Goal: Navigation & Orientation: Go to known website

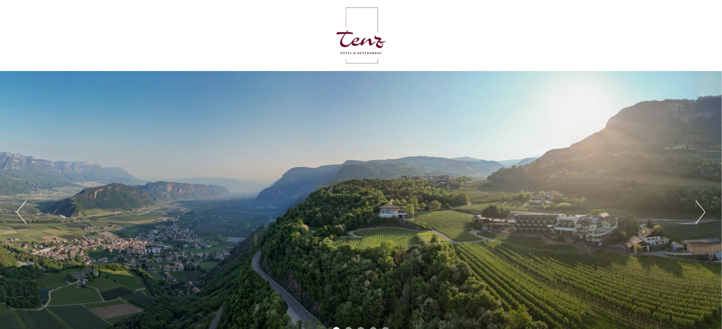
click at [704, 210] on button "Next" at bounding box center [701, 212] width 10 height 24
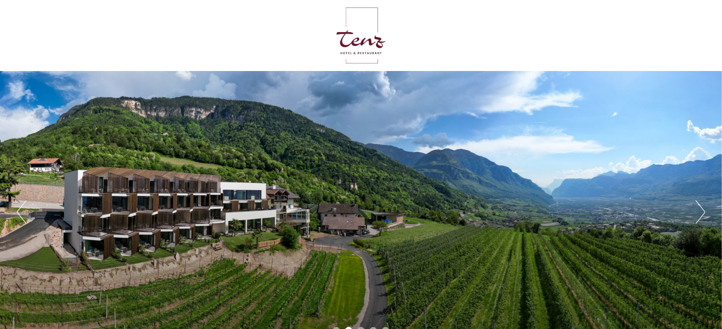
click at [704, 210] on button "Next" at bounding box center [701, 212] width 10 height 24
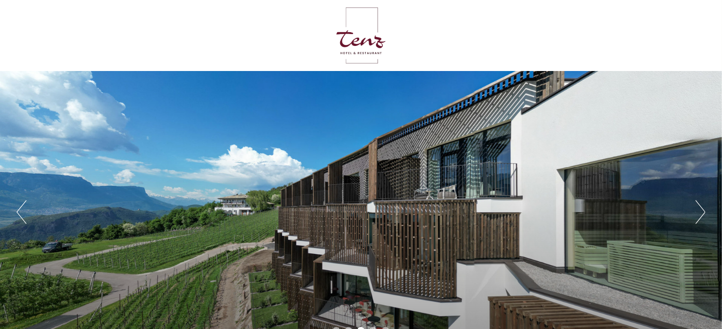
click at [704, 210] on button "Next" at bounding box center [701, 212] width 10 height 24
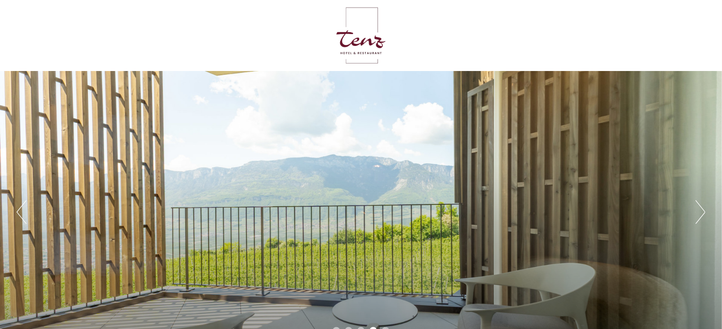
click at [704, 210] on button "Next" at bounding box center [701, 212] width 10 height 24
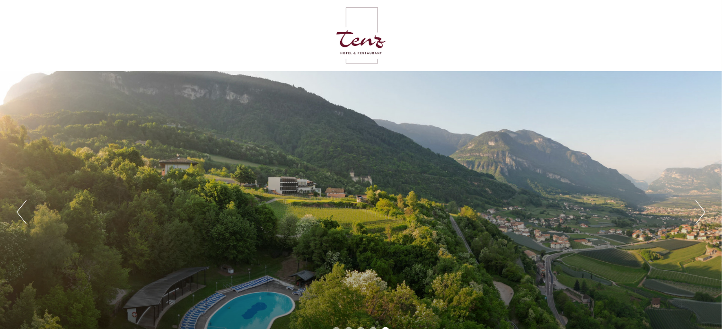
click at [704, 210] on button "Next" at bounding box center [701, 212] width 10 height 24
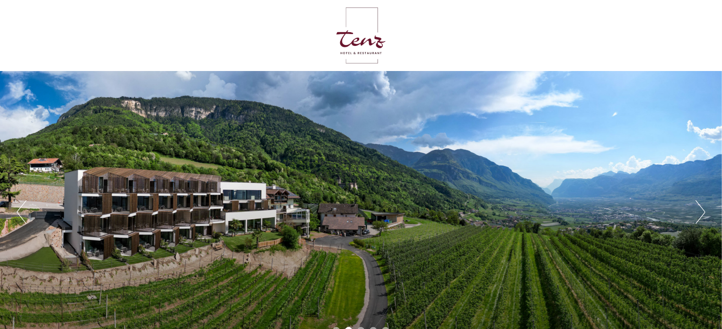
click at [361, 23] on div at bounding box center [361, 36] width 530 height 62
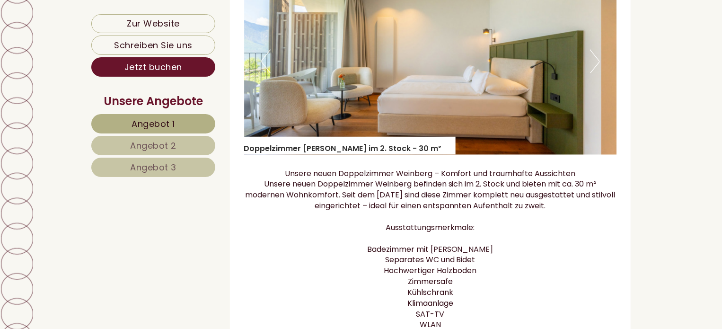
scroll to position [757, 0]
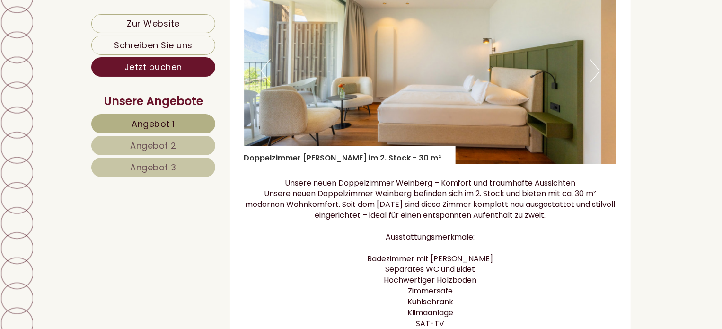
click at [593, 73] on button "Next" at bounding box center [595, 71] width 10 height 24
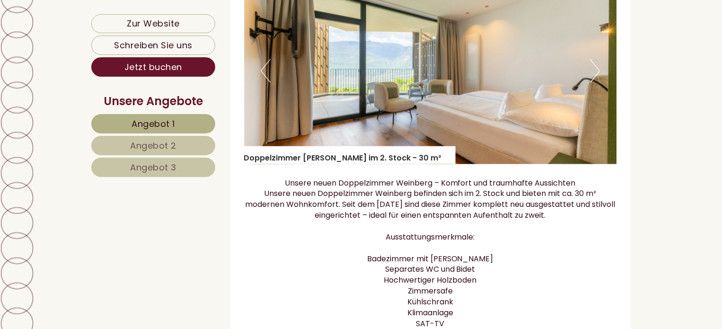
click at [594, 73] on button "Next" at bounding box center [595, 71] width 10 height 24
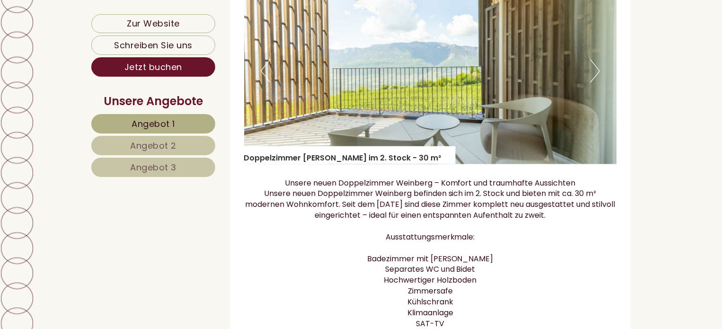
click at [595, 73] on button "Next" at bounding box center [595, 71] width 10 height 24
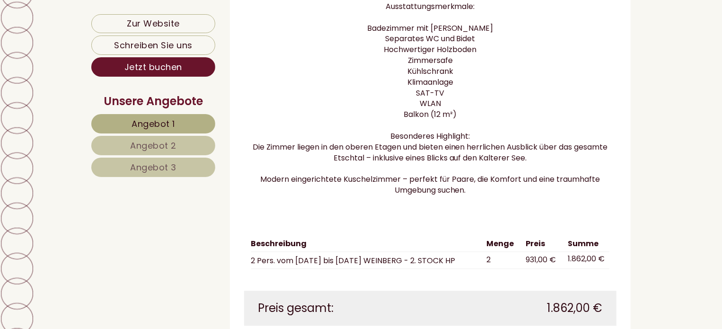
scroll to position [1053, 0]
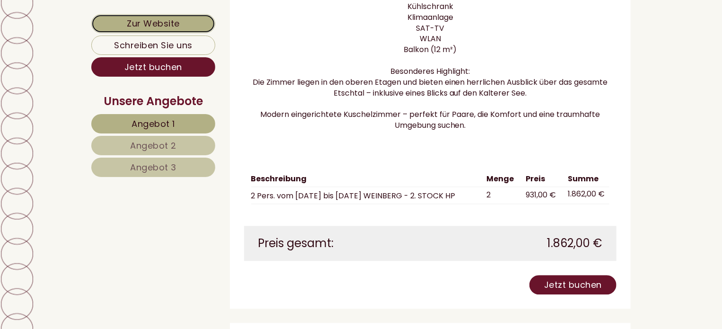
click at [169, 23] on link "Zur Website" at bounding box center [153, 23] width 124 height 19
